Goal: Task Accomplishment & Management: Complete application form

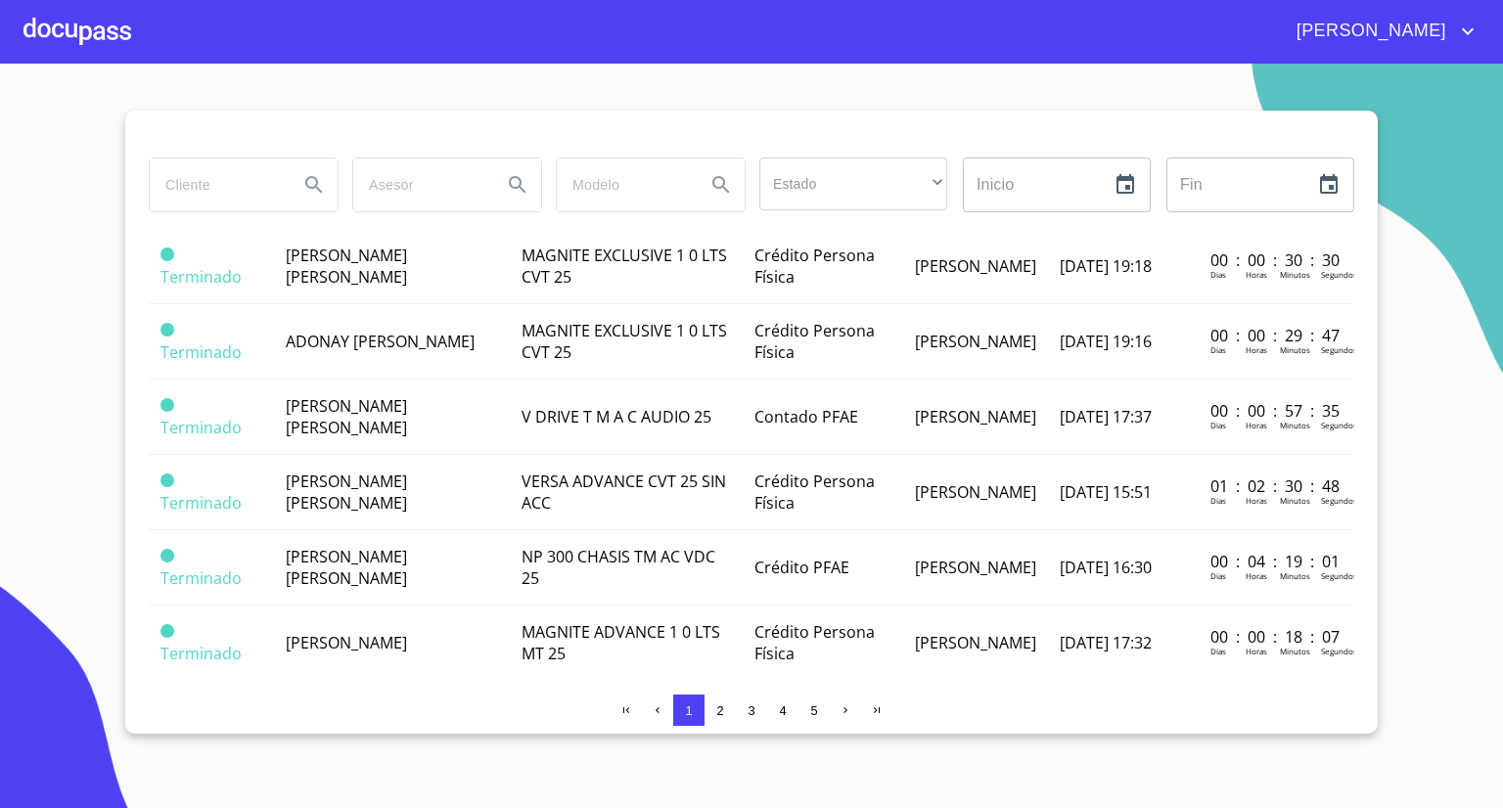
scroll to position [1174, 0]
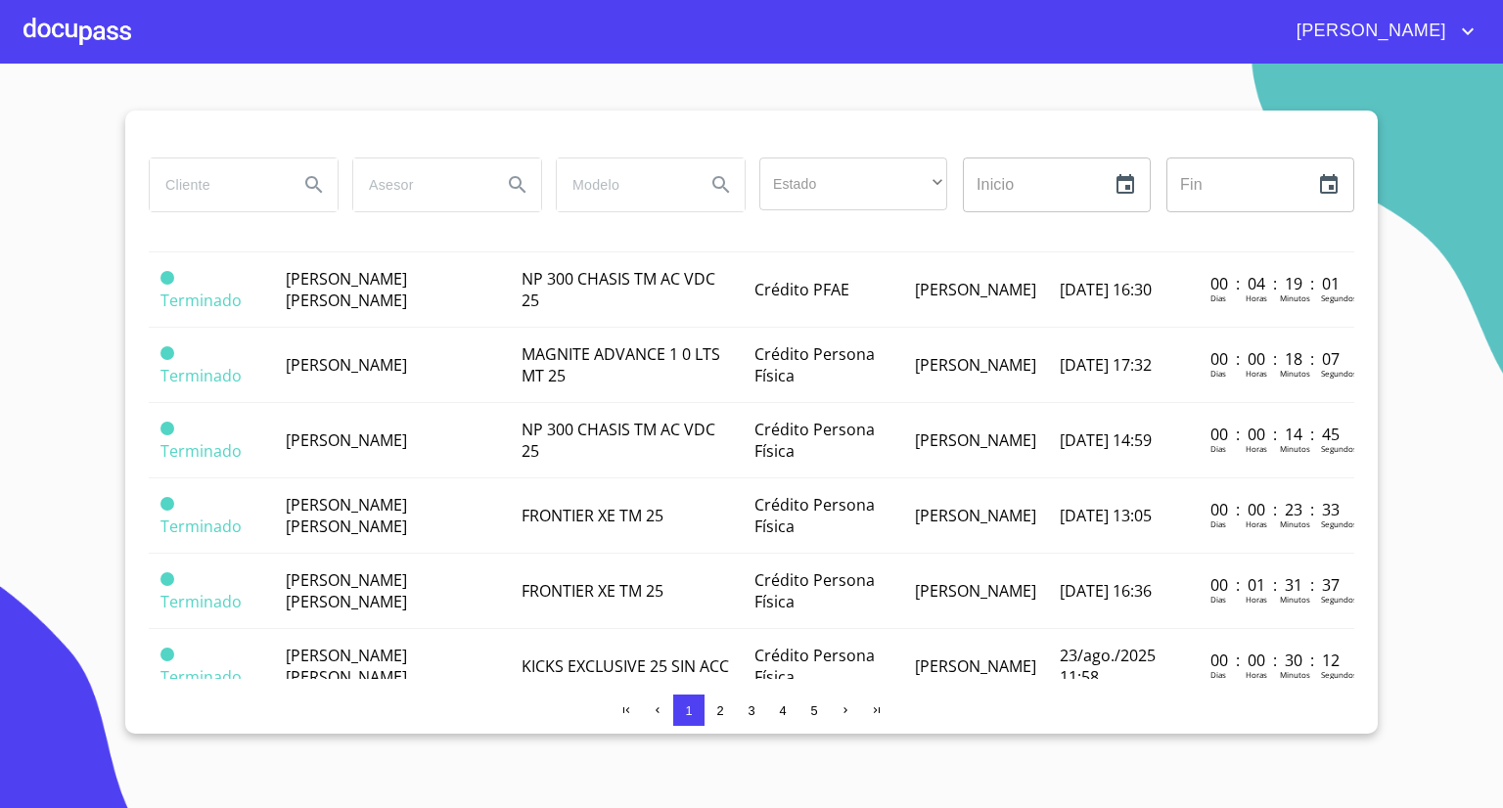
click at [73, 28] on div at bounding box center [77, 31] width 108 height 63
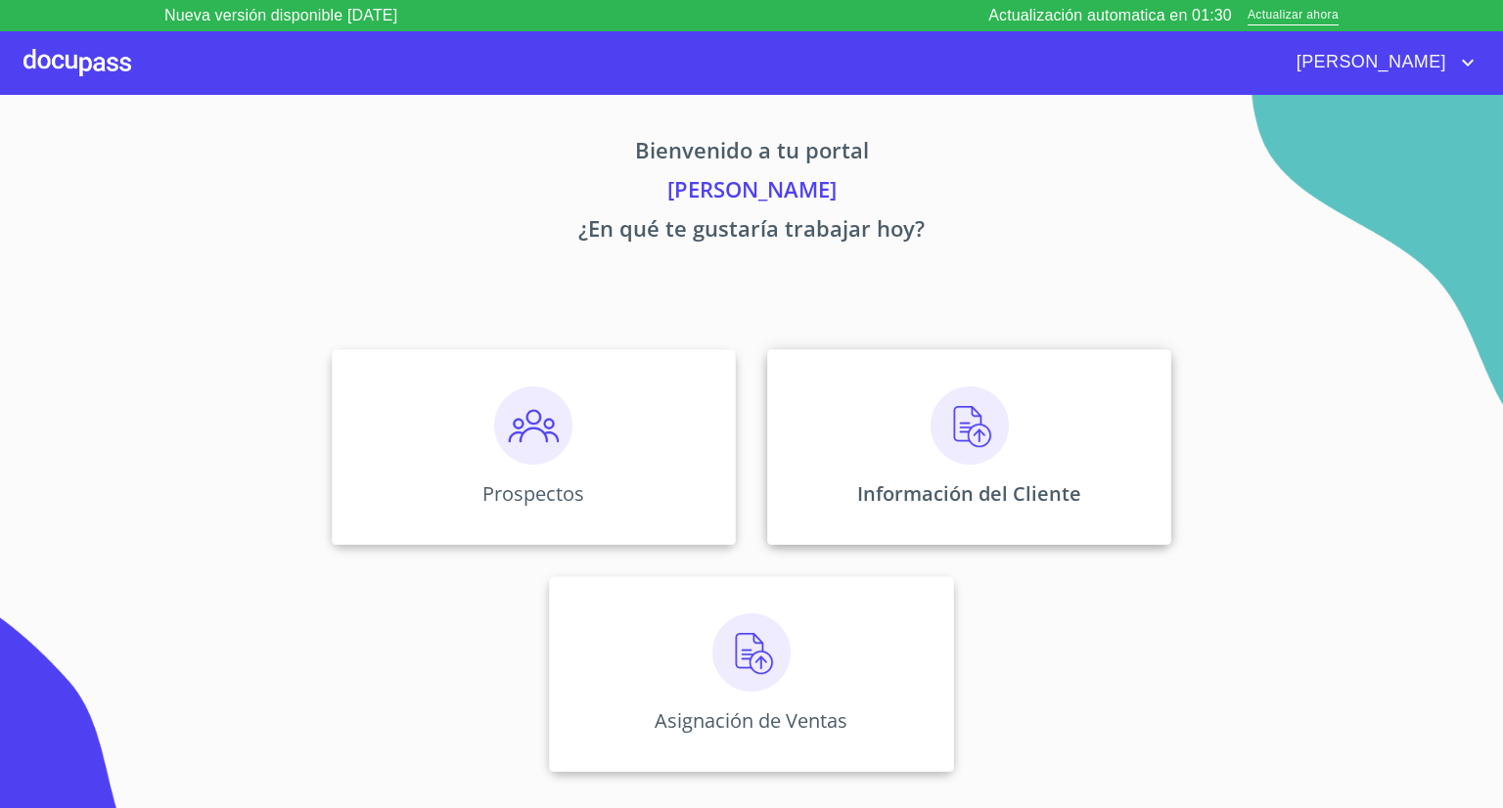
click at [920, 435] on div "Información del Cliente" at bounding box center [969, 447] width 404 height 196
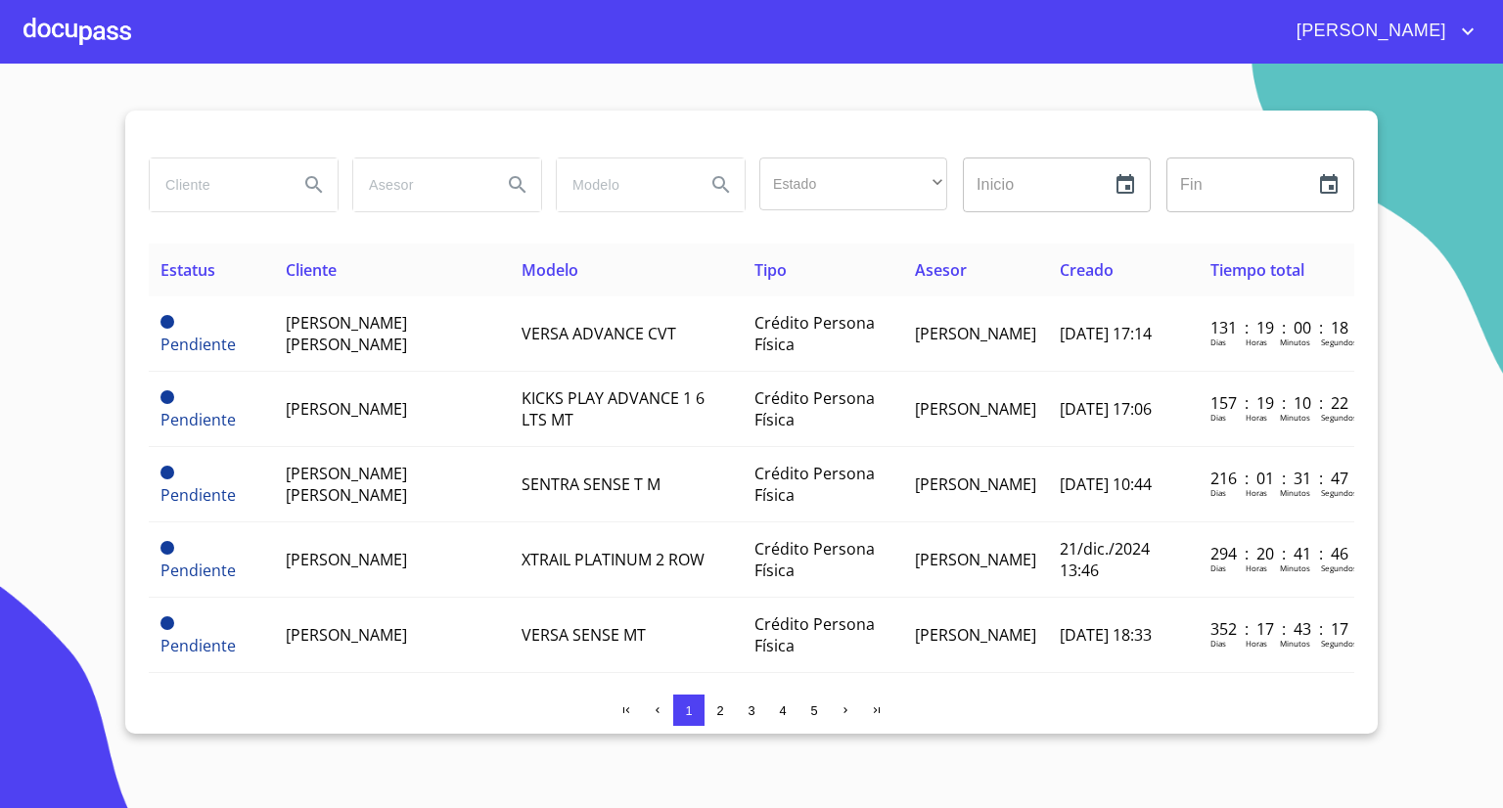
click at [76, 40] on div at bounding box center [77, 31] width 108 height 63
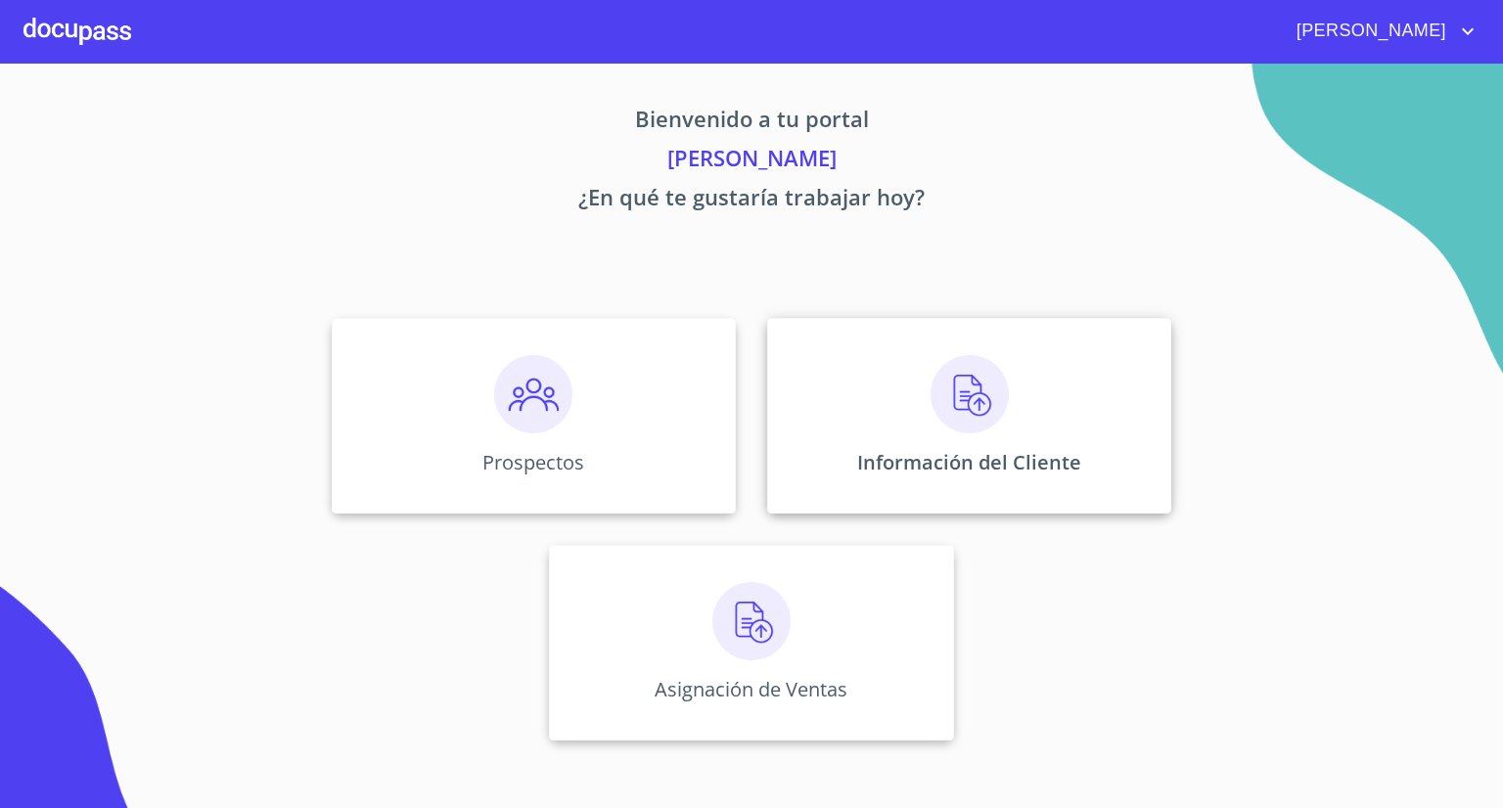
click at [883, 404] on div "Información del Cliente" at bounding box center [969, 416] width 404 height 196
